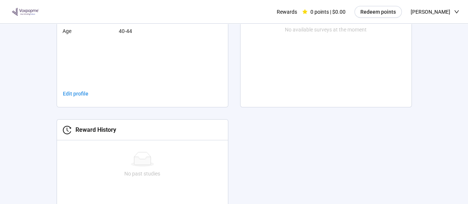
scroll to position [213, 0]
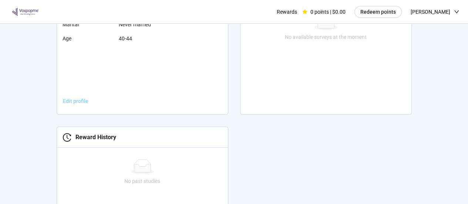
click at [77, 103] on span "Edit profile" at bounding box center [76, 101] width 26 height 8
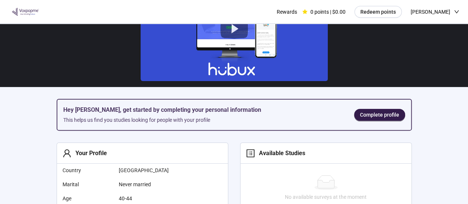
scroll to position [58, 0]
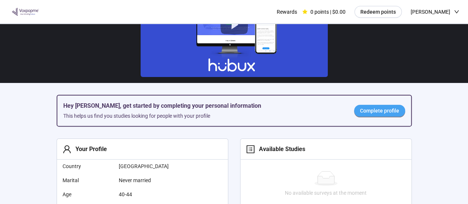
click at [388, 113] on span "Complete profile" at bounding box center [379, 111] width 39 height 8
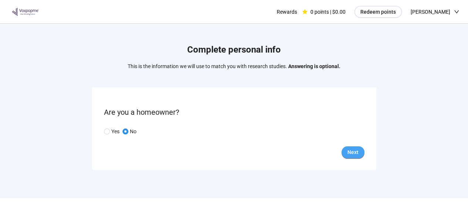
click at [360, 153] on button "Next" at bounding box center [352, 152] width 23 height 12
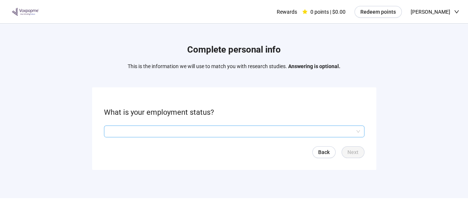
click at [251, 132] on input "search" at bounding box center [233, 131] width 251 height 11
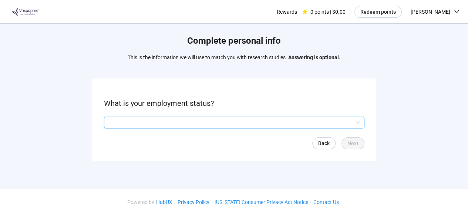
scroll to position [19, 0]
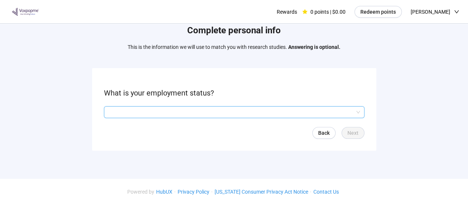
click at [245, 108] on input "search" at bounding box center [233, 112] width 251 height 11
click at [327, 111] on input "search" at bounding box center [233, 111] width 251 height 11
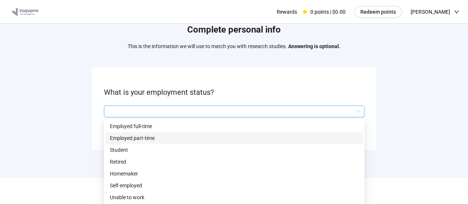
scroll to position [21, 0]
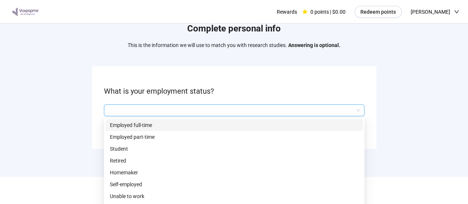
click at [142, 124] on p "Employed full-time" at bounding box center [234, 125] width 249 height 8
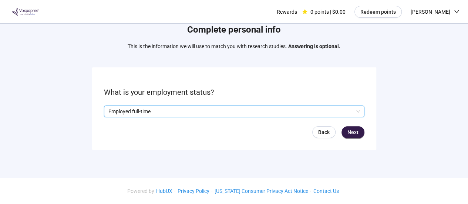
scroll to position [20, 0]
click at [156, 114] on p "Employed full-time" at bounding box center [230, 111] width 245 height 11
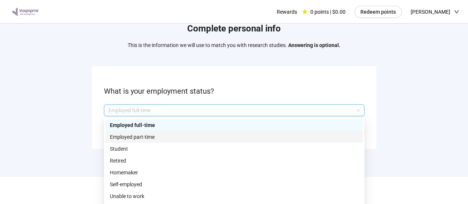
click at [148, 137] on p "Employed part-time" at bounding box center [234, 137] width 249 height 8
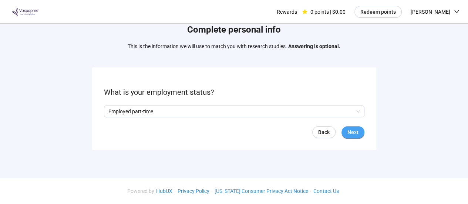
click at [361, 132] on button "Next" at bounding box center [352, 132] width 23 height 12
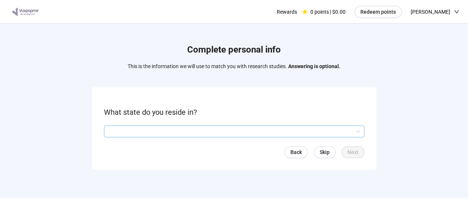
click at [157, 133] on input "search" at bounding box center [233, 131] width 251 height 11
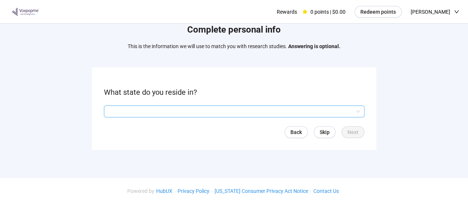
click at [350, 109] on input "search" at bounding box center [233, 111] width 251 height 11
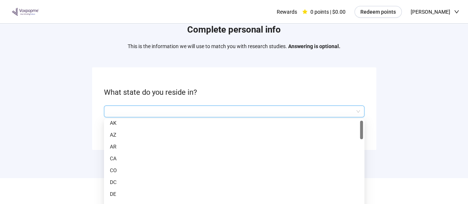
drag, startPoint x: 361, startPoint y: 123, endPoint x: 356, endPoint y: 124, distance: 5.2
click at [356, 124] on div "AL AK AZ AR CA CO DC DE CT [GEOGRAPHIC_DATA]" at bounding box center [233, 167] width 257 height 95
click at [386, 116] on div "Complete personal info This is the information we will use to match you with re…" at bounding box center [234, 89] width 468 height 170
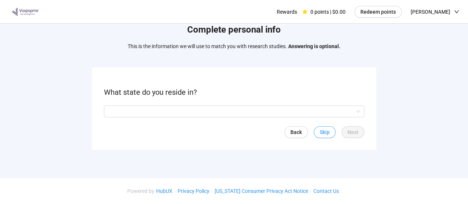
click at [327, 131] on span "Skip" at bounding box center [325, 132] width 10 height 8
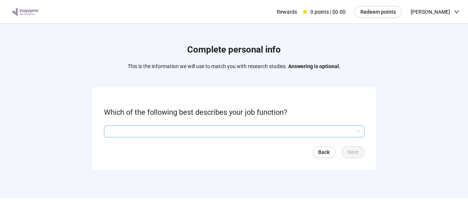
click at [300, 131] on input "search" at bounding box center [233, 131] width 251 height 11
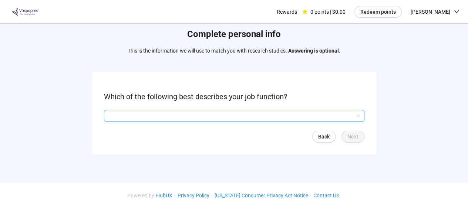
scroll to position [20, 0]
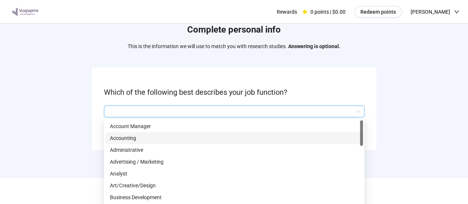
click at [343, 111] on input "search" at bounding box center [233, 111] width 251 height 11
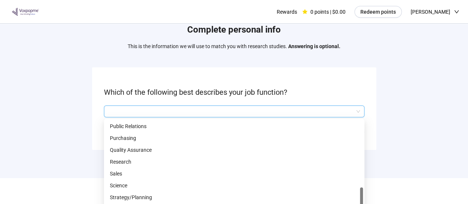
scroll to position [331, 0]
click at [221, 148] on p "Research" at bounding box center [234, 150] width 249 height 8
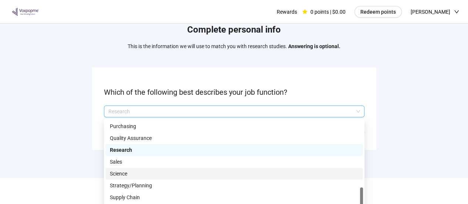
click at [147, 170] on p "Science" at bounding box center [234, 173] width 249 height 8
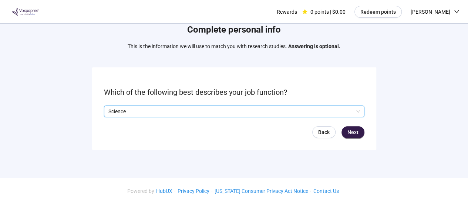
click at [157, 114] on p "Science" at bounding box center [230, 111] width 245 height 11
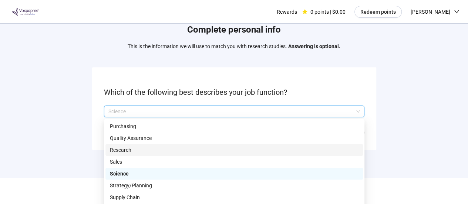
click at [135, 150] on p "Research" at bounding box center [234, 150] width 249 height 8
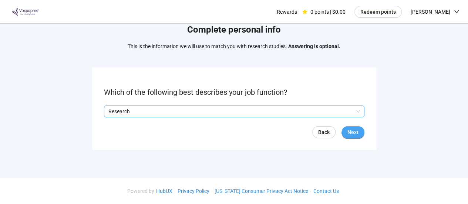
click at [351, 128] on span "Next" at bounding box center [352, 132] width 11 height 8
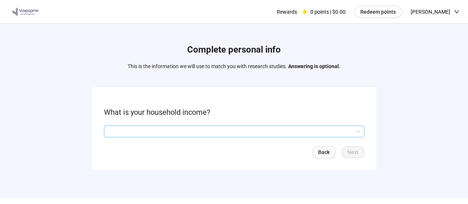
click at [163, 128] on input "search" at bounding box center [233, 131] width 251 height 11
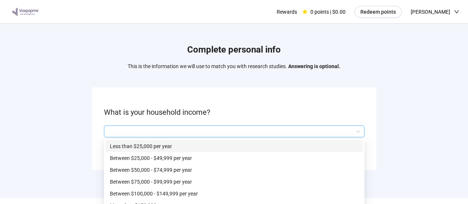
click at [153, 145] on p "Less than $25,000 per year" at bounding box center [234, 146] width 249 height 8
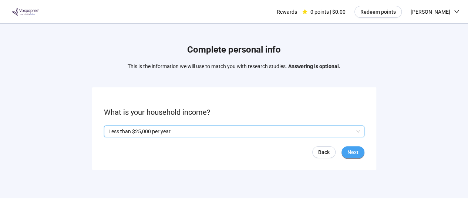
click at [360, 150] on button "Next" at bounding box center [352, 152] width 23 height 12
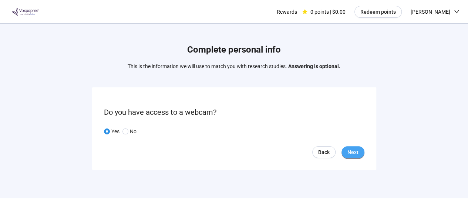
click at [356, 155] on span "Next" at bounding box center [352, 152] width 11 height 8
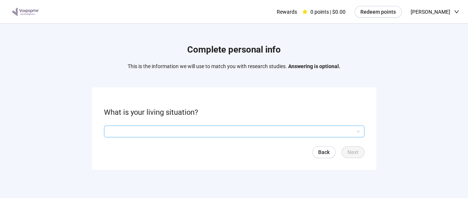
click at [178, 127] on input "search" at bounding box center [233, 131] width 251 height 11
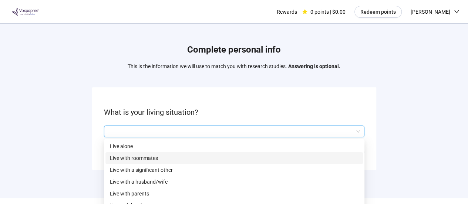
click at [159, 156] on p "Live with roommates" at bounding box center [234, 158] width 249 height 8
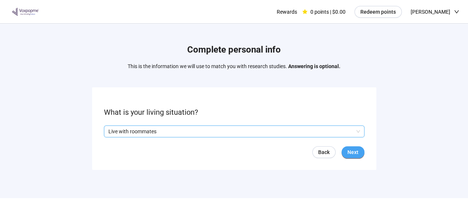
click at [351, 153] on span "Next" at bounding box center [352, 152] width 11 height 8
click at [208, 134] on input "search" at bounding box center [233, 131] width 251 height 11
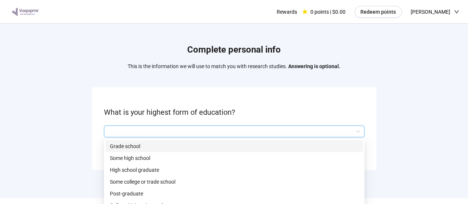
scroll to position [20, 0]
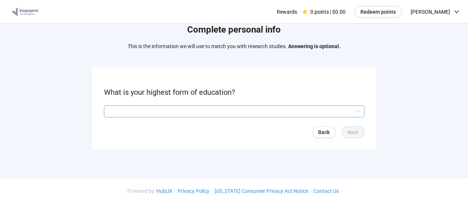
click at [186, 110] on input "search" at bounding box center [233, 111] width 251 height 11
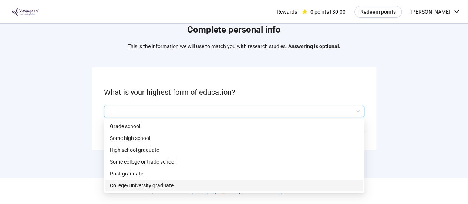
click at [141, 186] on p "College/University graduate" at bounding box center [234, 185] width 249 height 8
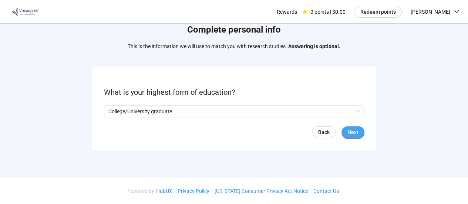
click at [355, 132] on span "Next" at bounding box center [352, 132] width 11 height 8
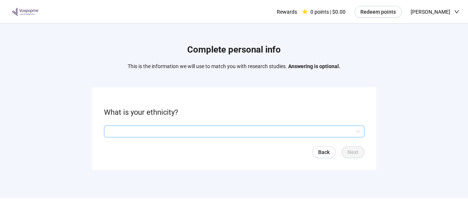
click at [238, 131] on input "search" at bounding box center [233, 131] width 251 height 11
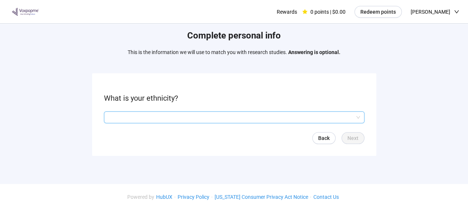
scroll to position [20, 0]
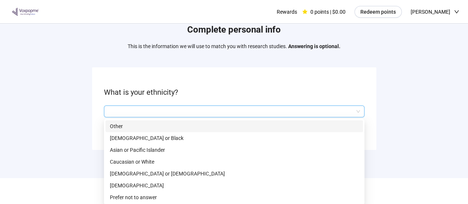
click at [198, 115] on input "search" at bounding box center [233, 111] width 251 height 11
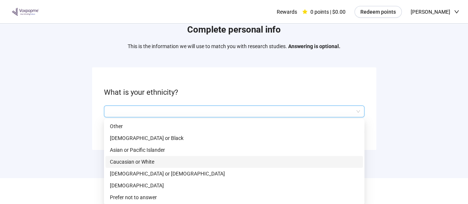
click at [126, 161] on p "Caucasian or White" at bounding box center [234, 162] width 249 height 8
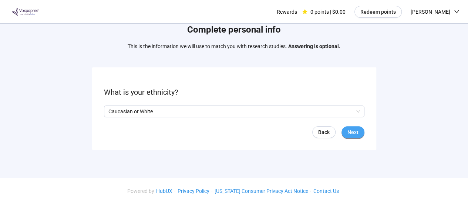
click at [352, 134] on span "Next" at bounding box center [352, 132] width 11 height 8
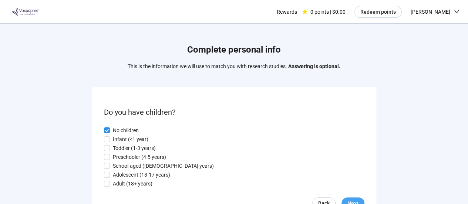
click at [351, 199] on span "Next" at bounding box center [352, 203] width 11 height 8
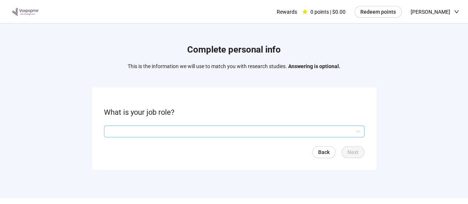
click at [252, 132] on input "search" at bounding box center [233, 131] width 251 height 11
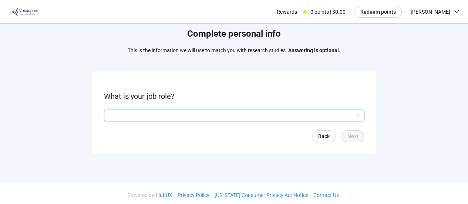
scroll to position [20, 0]
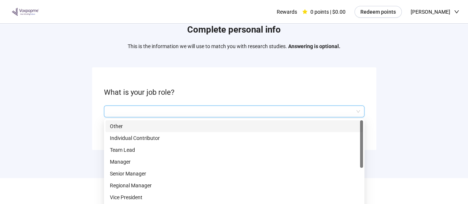
click at [355, 107] on input "search" at bounding box center [233, 111] width 251 height 11
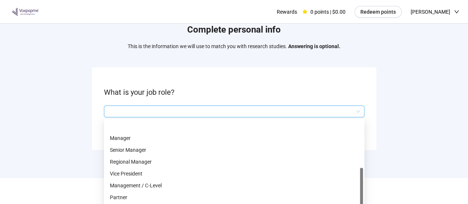
scroll to position [47, 0]
drag, startPoint x: 360, startPoint y: 125, endPoint x: 376, endPoint y: 189, distance: 66.4
click at [376, 187] on div "Complete personal info This is the information we will use to match you with re…" at bounding box center [234, 83] width 468 height 207
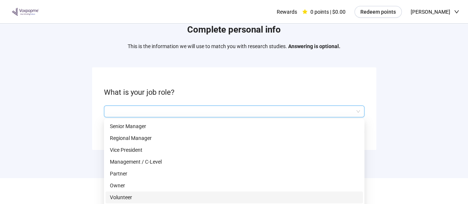
click at [212, 197] on p "Volunteer" at bounding box center [234, 197] width 249 height 8
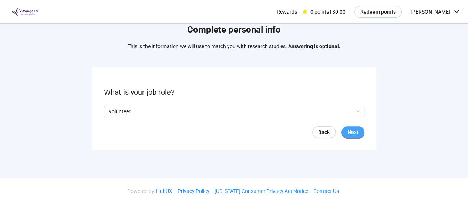
click at [353, 138] on button "Next" at bounding box center [352, 132] width 23 height 12
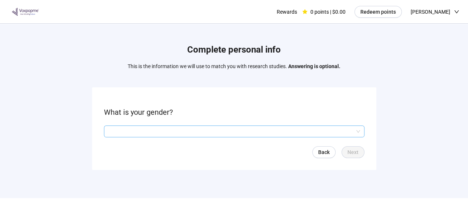
click at [323, 133] on input "search" at bounding box center [233, 131] width 251 height 11
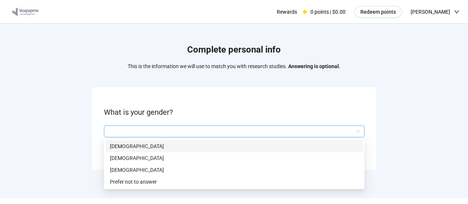
click at [221, 146] on p "[DEMOGRAPHIC_DATA]" at bounding box center [234, 146] width 249 height 8
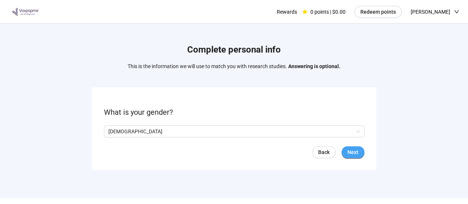
click at [351, 151] on span "Next" at bounding box center [352, 152] width 11 height 8
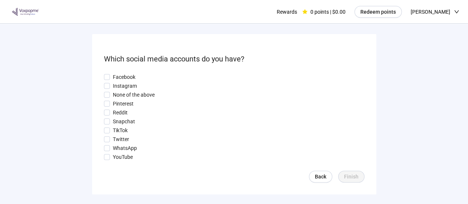
scroll to position [56, 0]
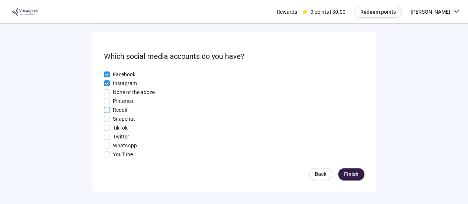
click at [108, 107] on span at bounding box center [107, 110] width 6 height 6
click at [354, 175] on span "Finish" at bounding box center [351, 174] width 14 height 8
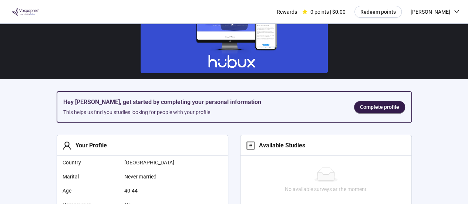
scroll to position [58, 0]
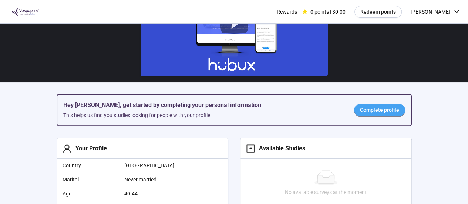
click at [382, 112] on span "Complete profile" at bounding box center [379, 110] width 39 height 8
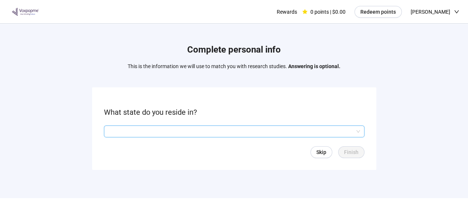
click at [237, 135] on input "search" at bounding box center [233, 131] width 251 height 11
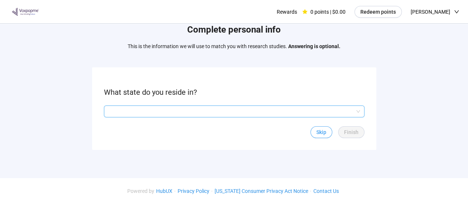
click at [323, 135] on span "Skip" at bounding box center [321, 132] width 10 height 8
